Goal: Information Seeking & Learning: Find specific fact

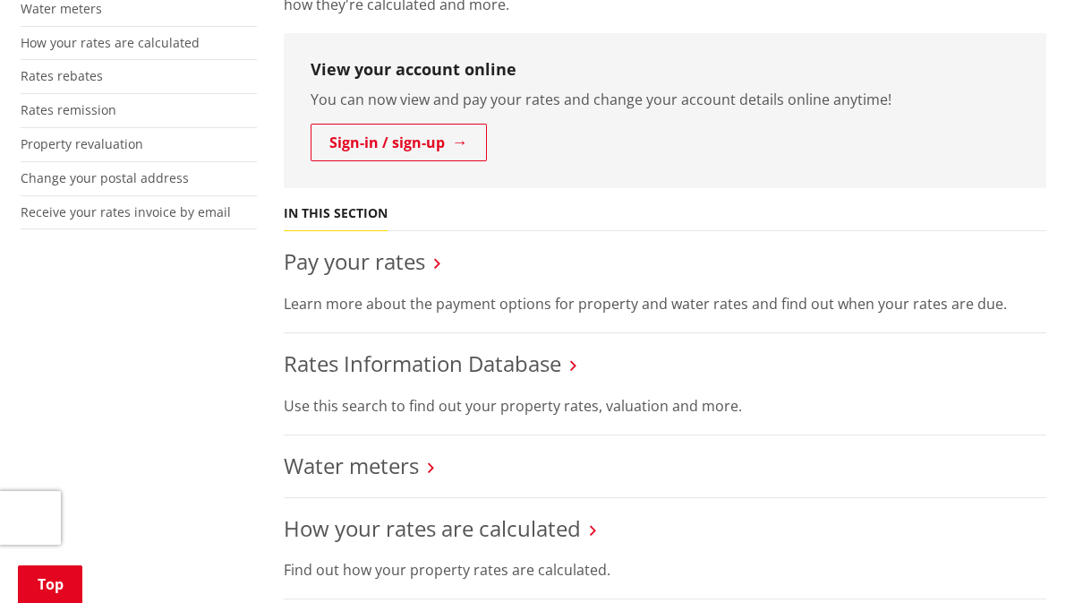
scroll to position [501, 0]
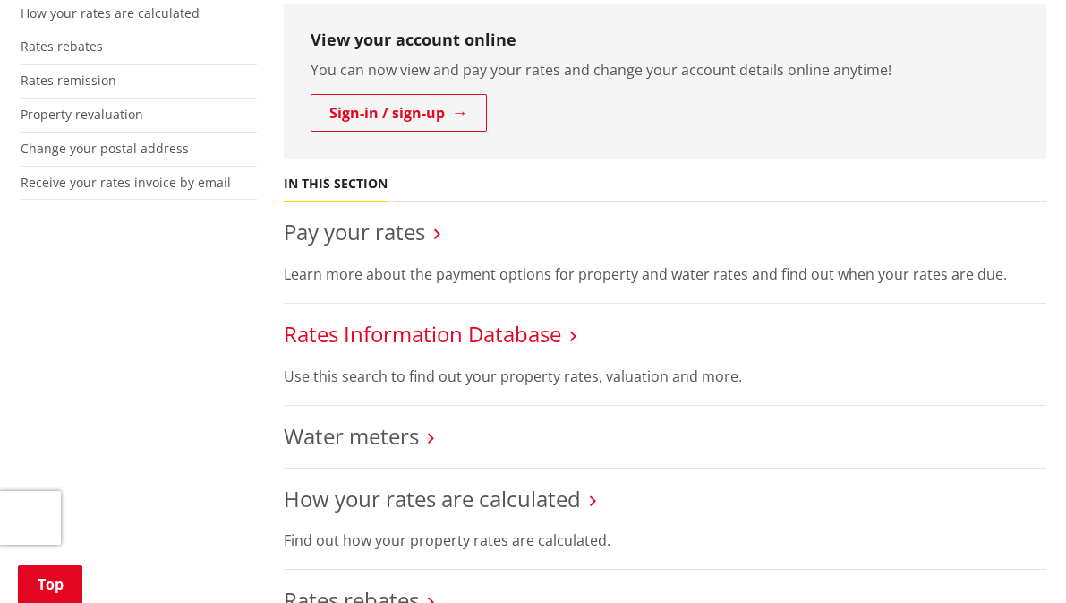
click at [467, 338] on link "Rates Information Database" at bounding box center [423, 334] width 278 height 30
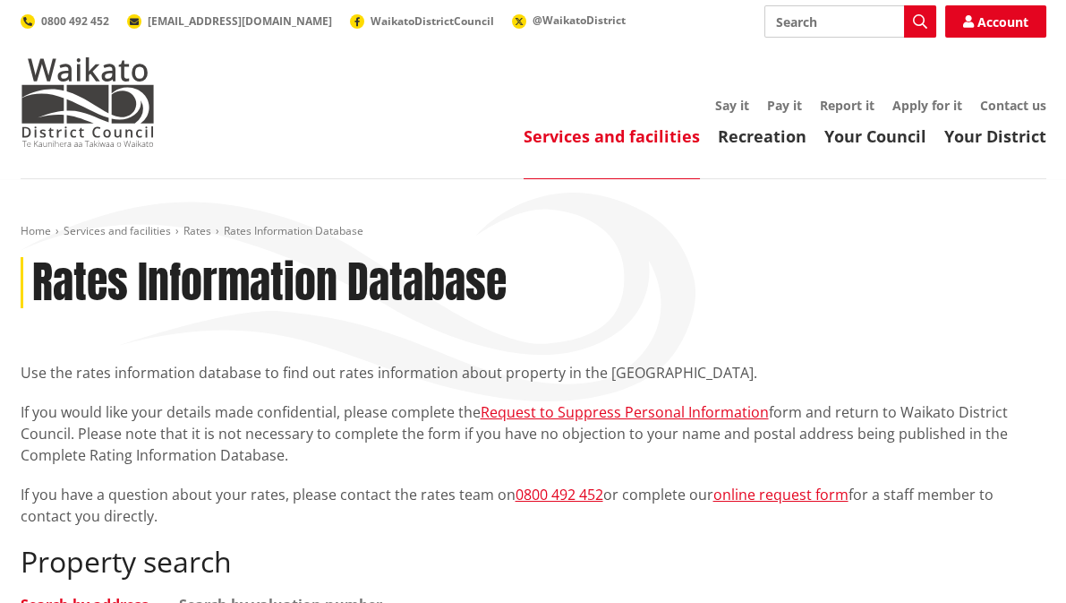
scroll to position [287, 0]
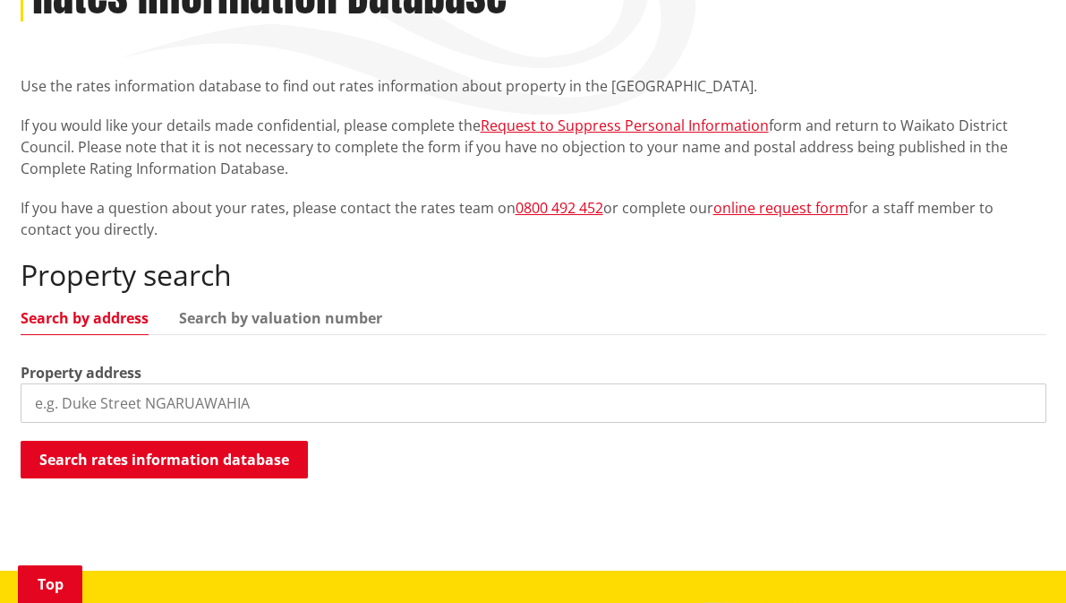
click at [127, 407] on input "search" at bounding box center [534, 402] width 1026 height 39
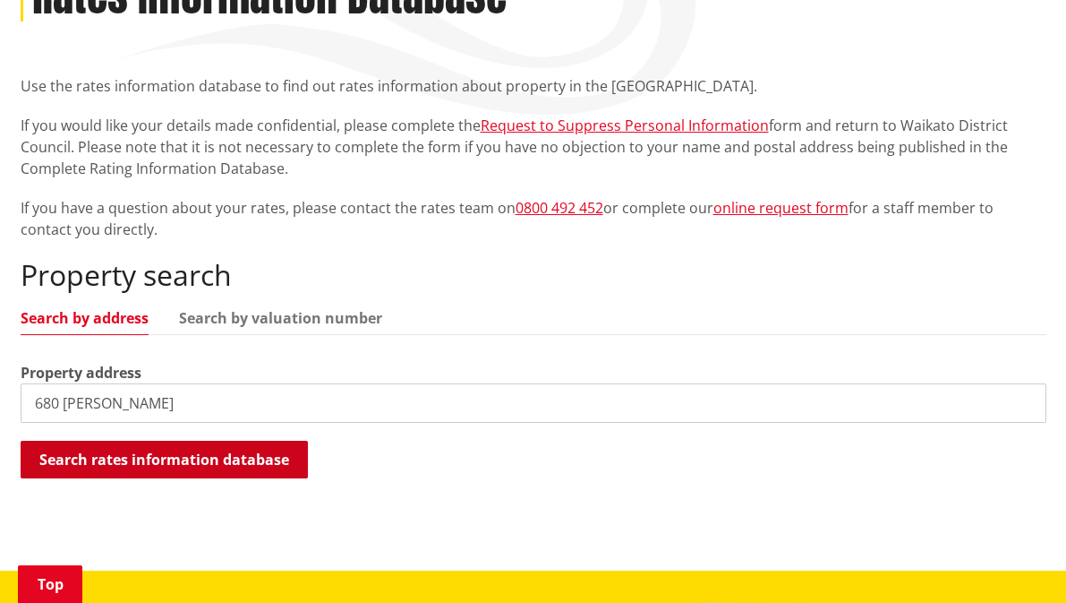
click at [187, 457] on button "Search rates information database" at bounding box center [164, 460] width 287 height 38
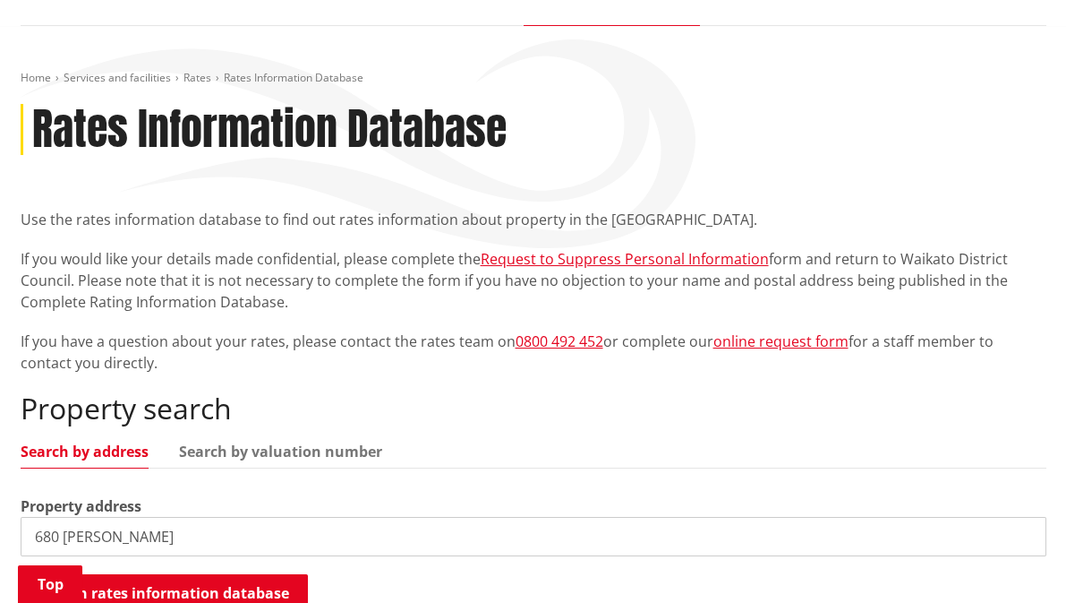
scroll to position [143, 0]
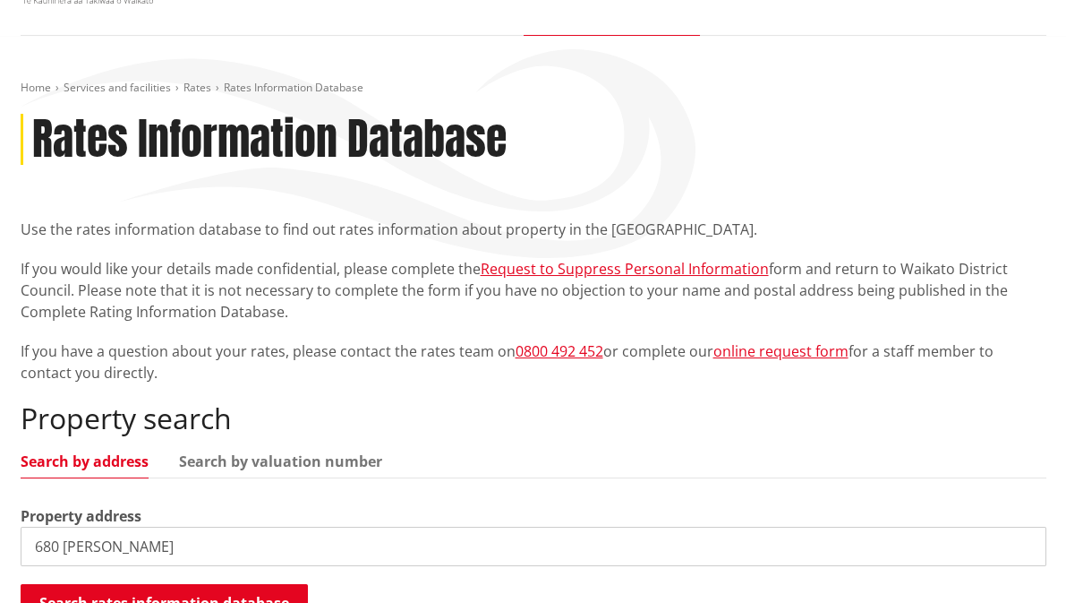
click at [172, 542] on input "680 arthur porter" at bounding box center [534, 546] width 1026 height 39
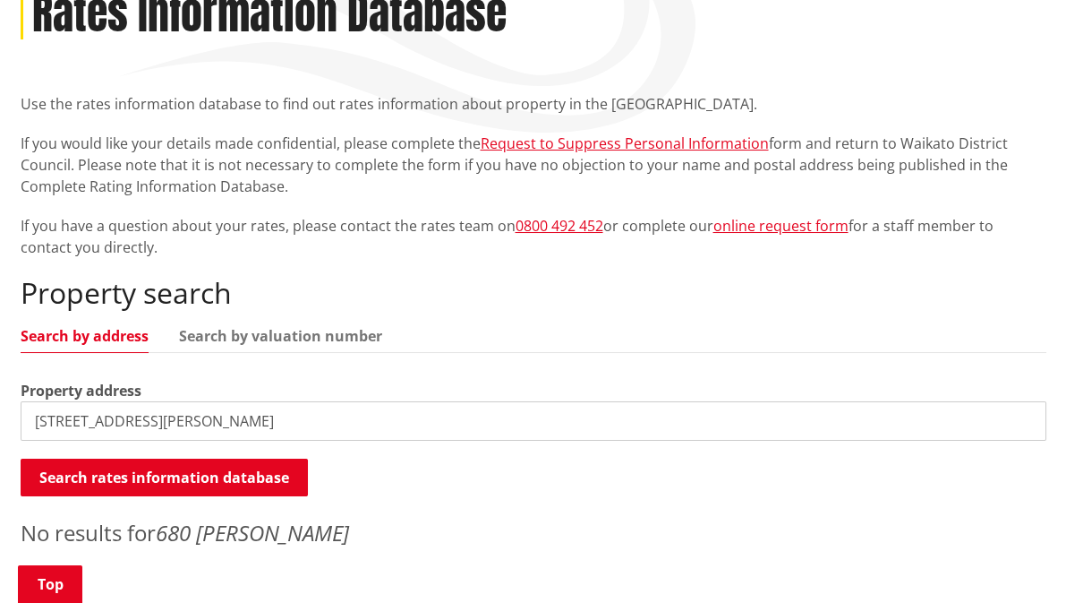
scroll to position [287, 0]
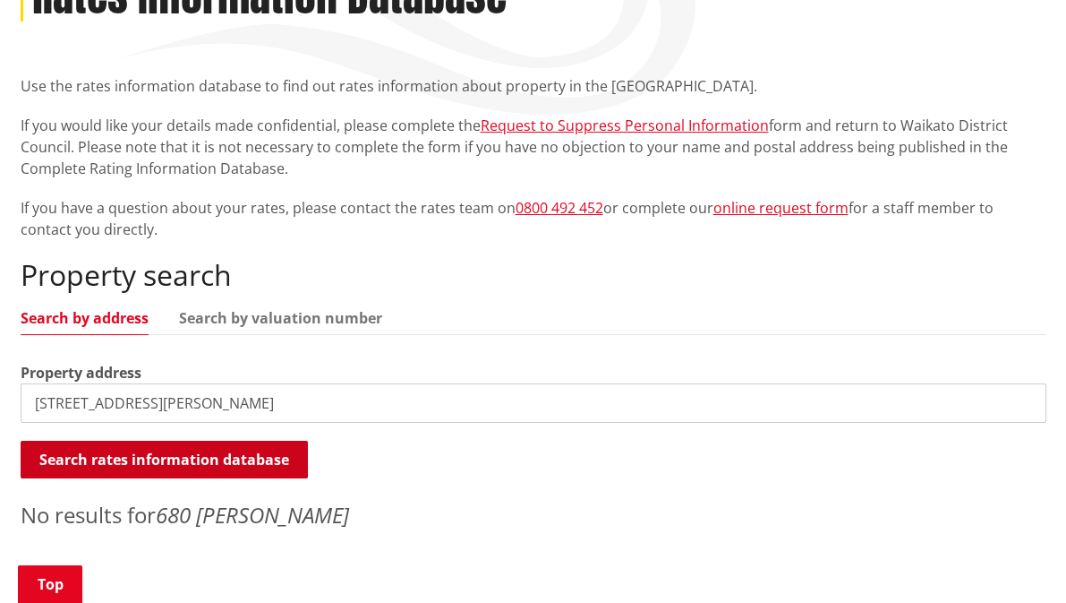
type input "680 arthur porter drive"
click at [204, 452] on button "Search rates information database" at bounding box center [164, 460] width 287 height 38
